Goal: Task Accomplishment & Management: Use online tool/utility

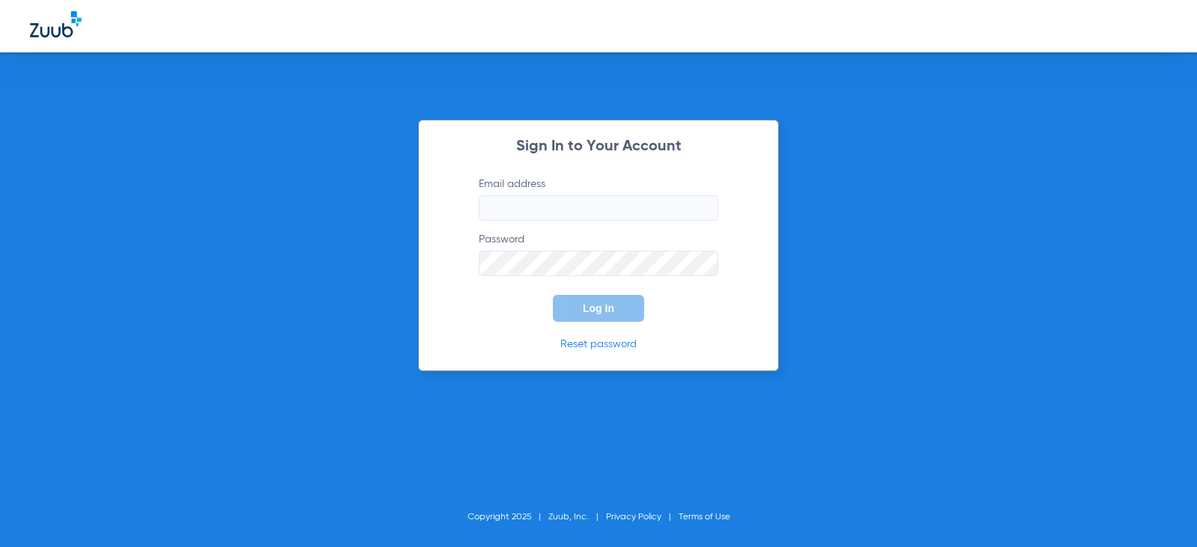
click at [527, 207] on input "Email address" at bounding box center [598, 207] width 239 height 25
type input "[EMAIL_ADDRESS][DOMAIN_NAME]"
click at [553, 295] on button "Log In" at bounding box center [598, 308] width 91 height 27
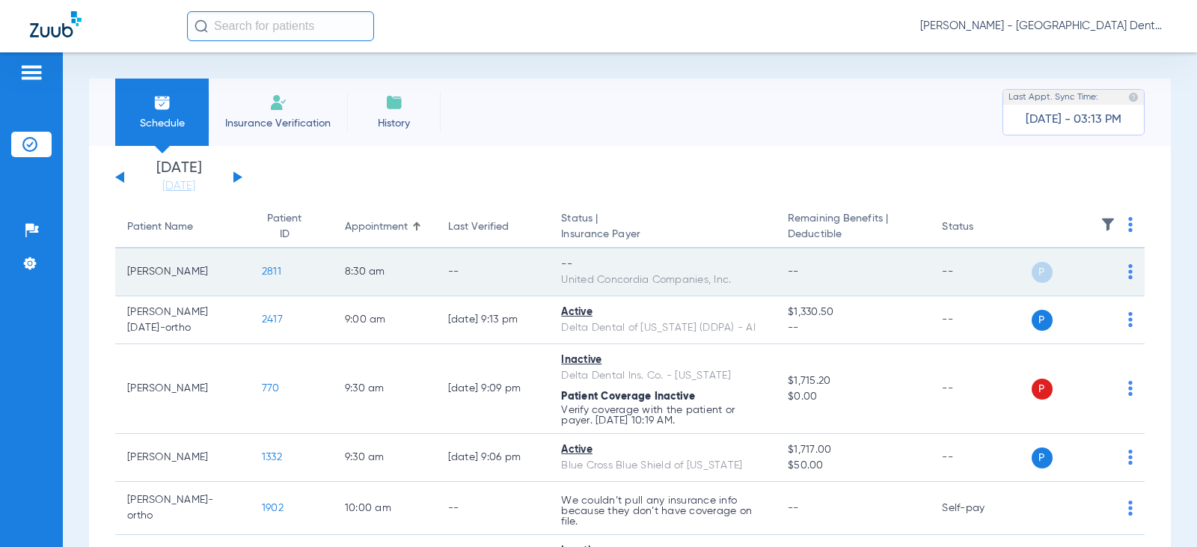
click at [1128, 269] on img at bounding box center [1130, 271] width 4 height 15
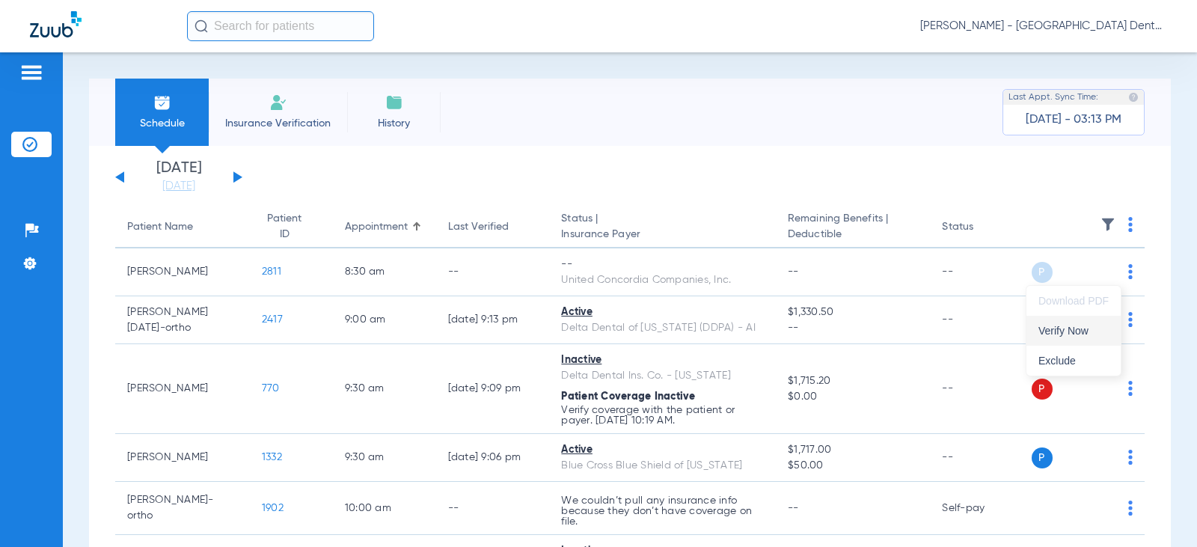
click at [1067, 331] on span "Verify Now" at bounding box center [1073, 330] width 70 height 10
click at [237, 176] on button at bounding box center [237, 176] width 9 height 11
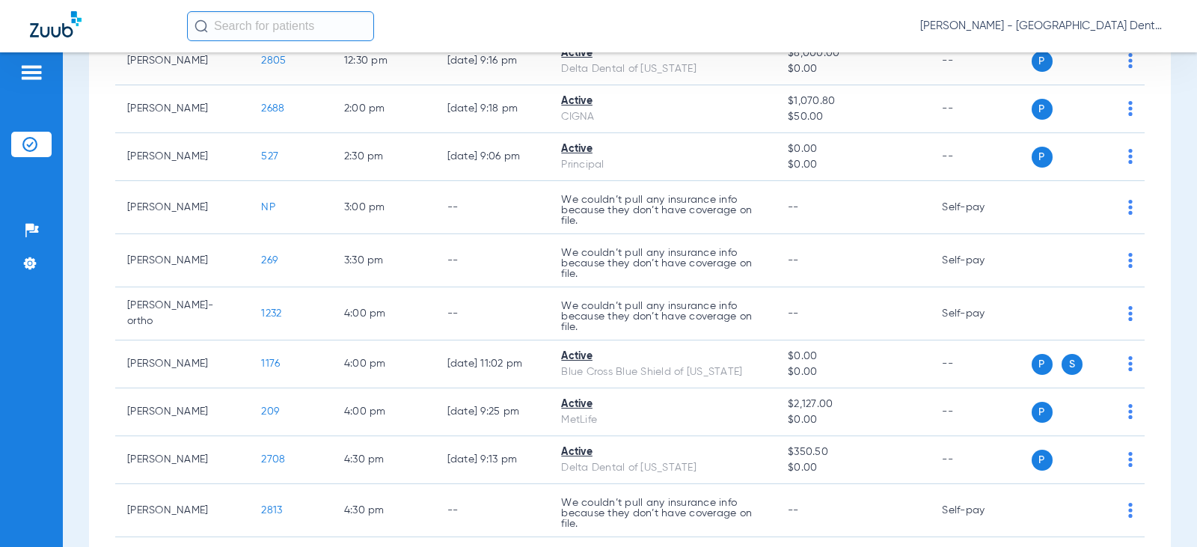
scroll to position [673, 0]
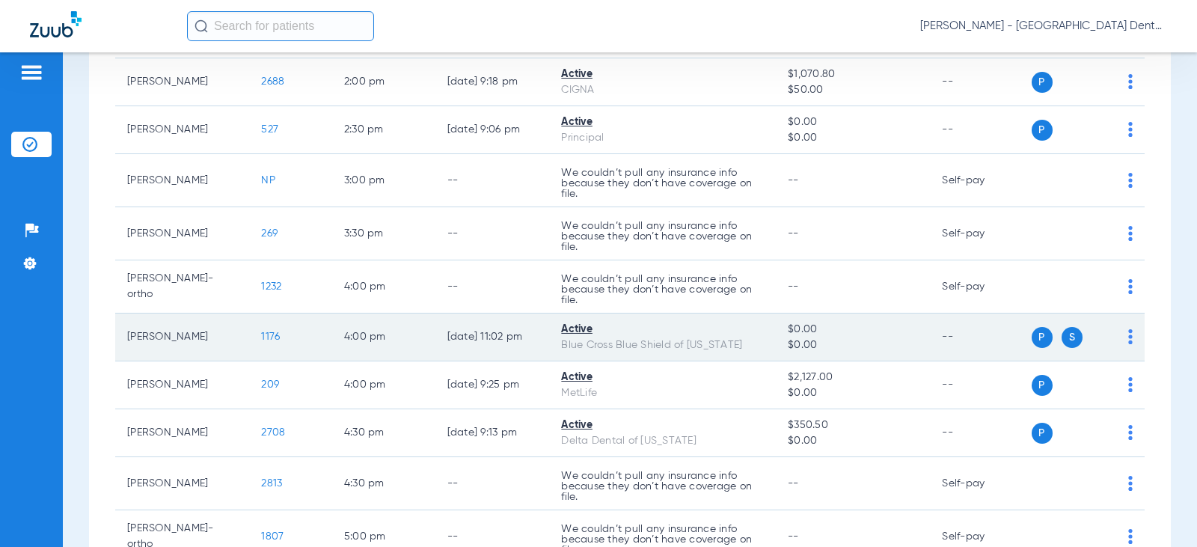
click at [1062, 336] on span "S" at bounding box center [1072, 337] width 21 height 21
click at [1062, 338] on span "S" at bounding box center [1072, 337] width 21 height 21
click at [704, 349] on div "Blue Cross Blue Shield of [US_STATE]" at bounding box center [662, 345] width 203 height 16
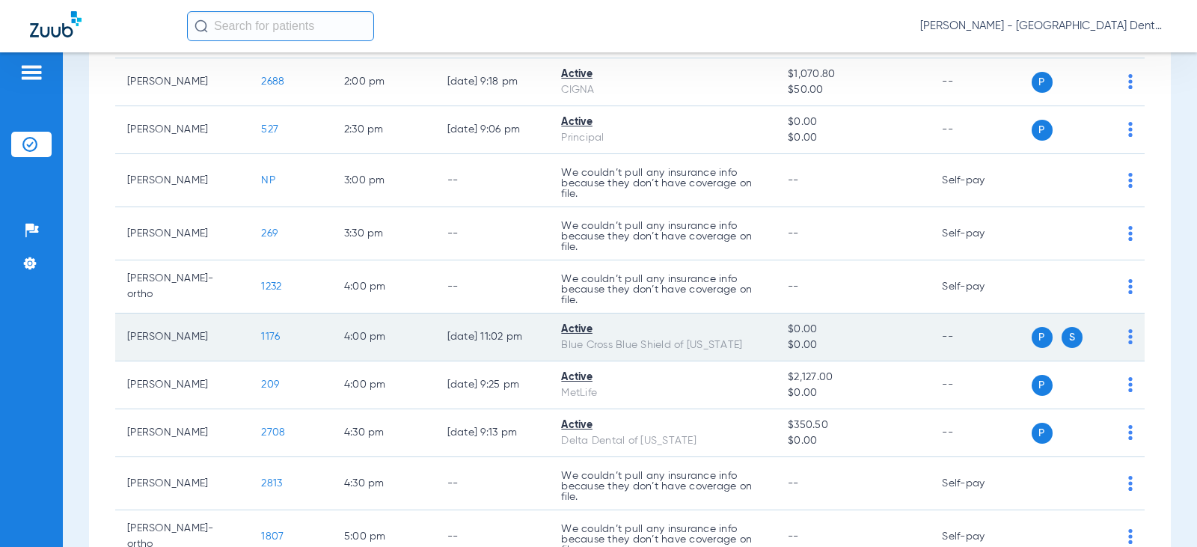
click at [261, 337] on span "1176" at bounding box center [270, 336] width 19 height 10
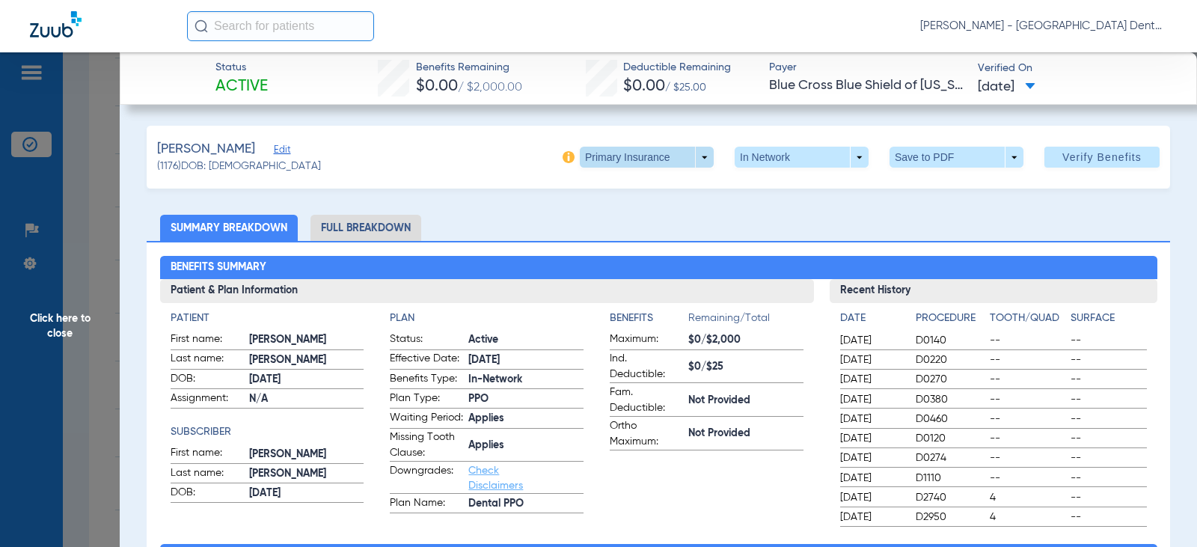
click at [693, 156] on span at bounding box center [647, 157] width 134 height 21
click at [663, 215] on span "Secondary Insurance" at bounding box center [630, 217] width 99 height 10
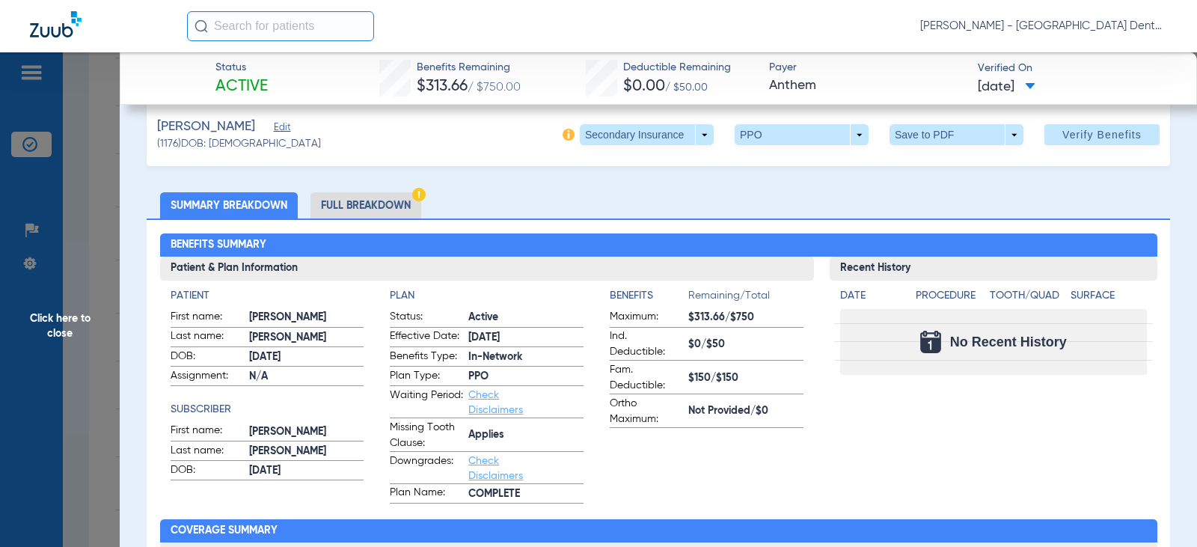
scroll to position [0, 0]
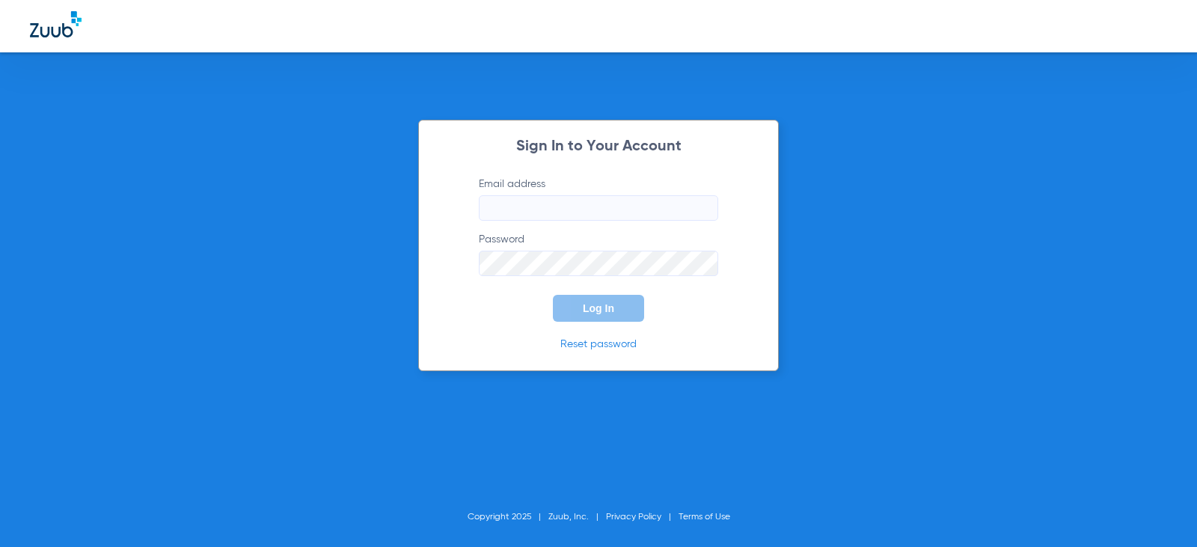
click at [533, 207] on input "Email address" at bounding box center [598, 207] width 239 height 25
type input "charleencontos13@mydentalmail.com"
click at [553, 295] on button "Log In" at bounding box center [598, 308] width 91 height 27
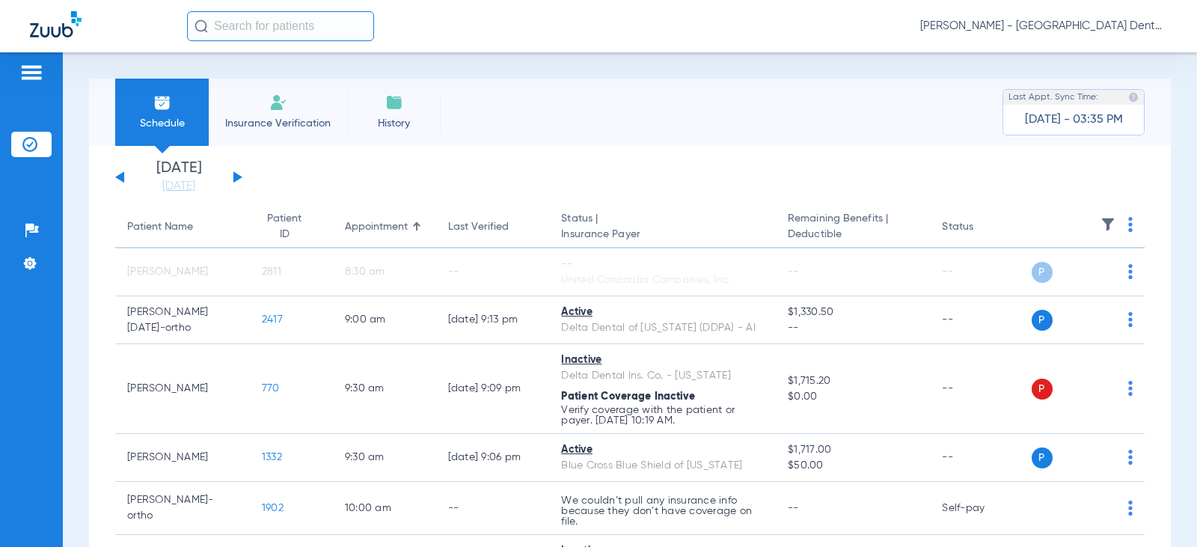
click at [262, 22] on input "text" at bounding box center [280, 26] width 187 height 30
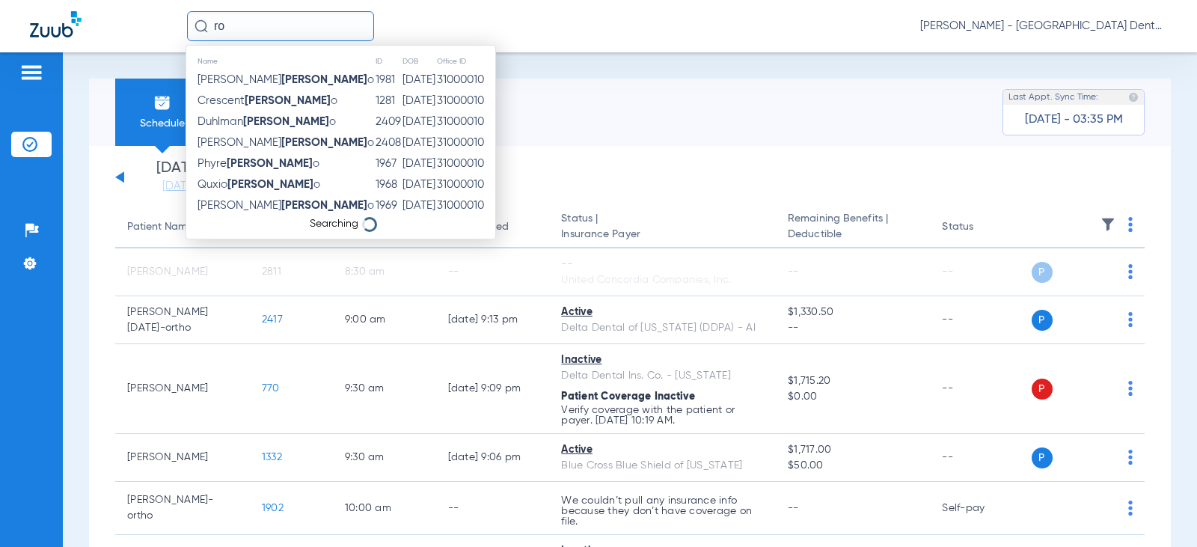
type input "r"
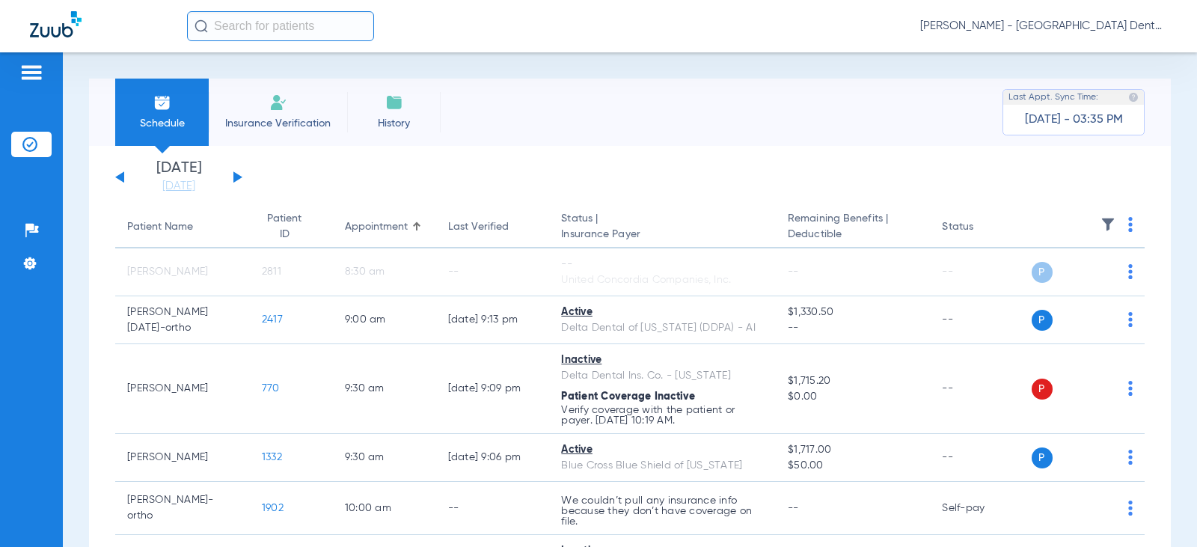
click at [238, 31] on input "text" at bounding box center [280, 26] width 187 height 30
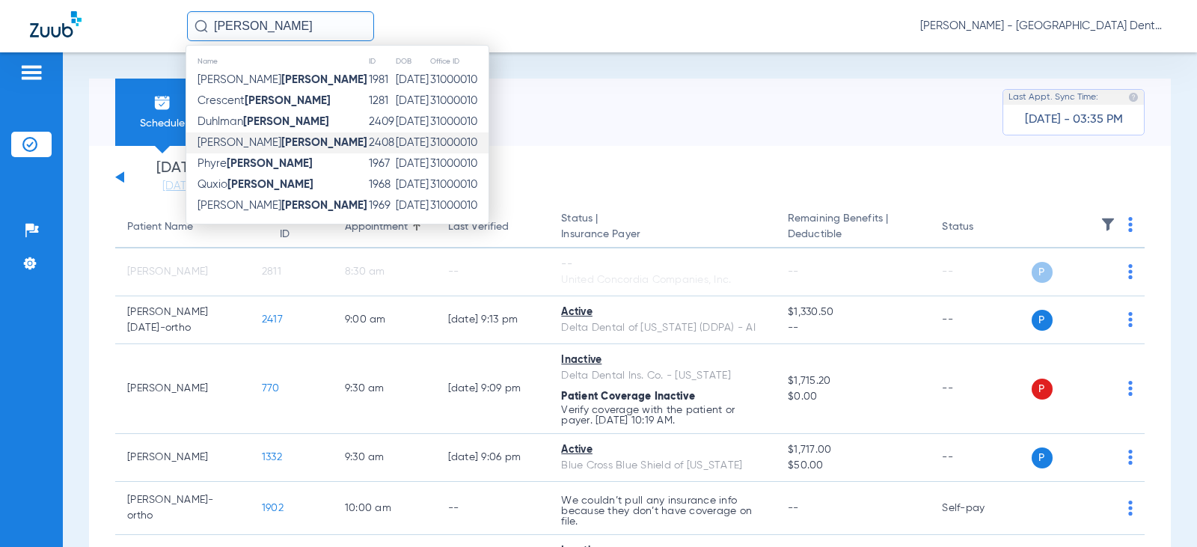
type input "romero"
click at [281, 141] on strong "Romero" at bounding box center [324, 142] width 86 height 11
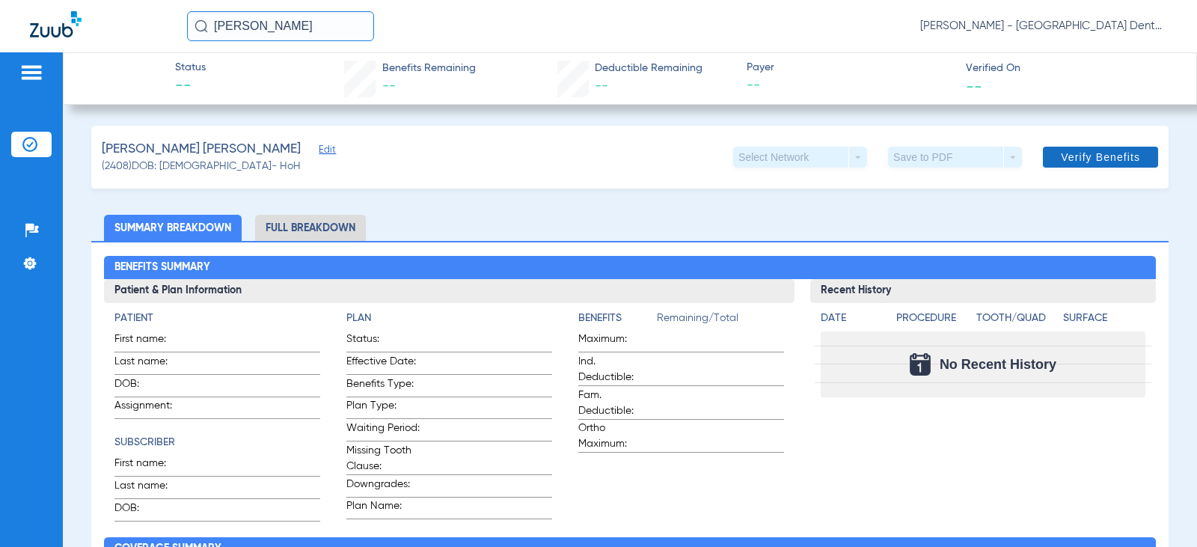
click at [1104, 155] on span "Verify Benefits" at bounding box center [1100, 157] width 79 height 12
